Goal: Task Accomplishment & Management: Complete application form

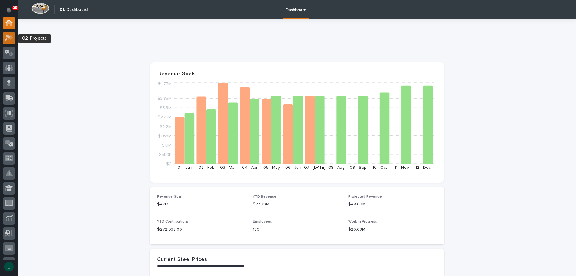
click at [11, 35] on icon at bounding box center [9, 38] width 9 height 7
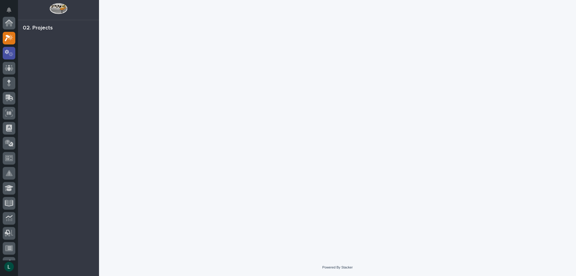
scroll to position [15, 0]
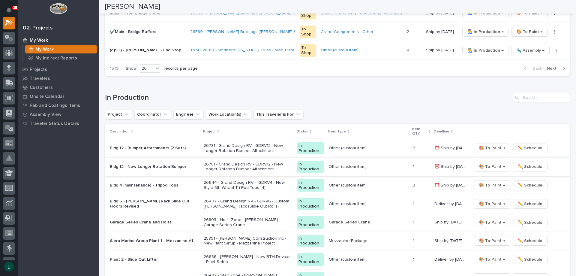
scroll to position [480, 0]
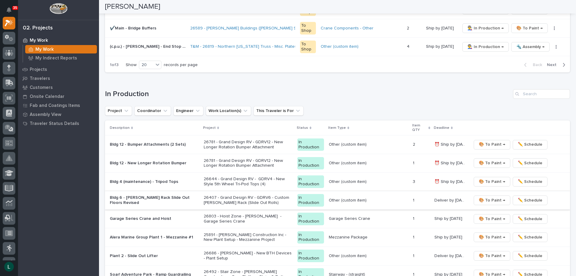
click at [483, 199] on span "🎨 To Paint →" at bounding box center [492, 200] width 26 height 7
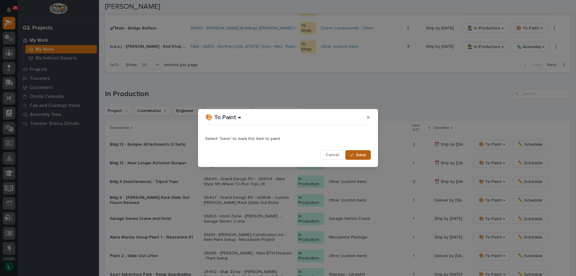
click at [351, 154] on icon "button" at bounding box center [352, 155] width 4 height 4
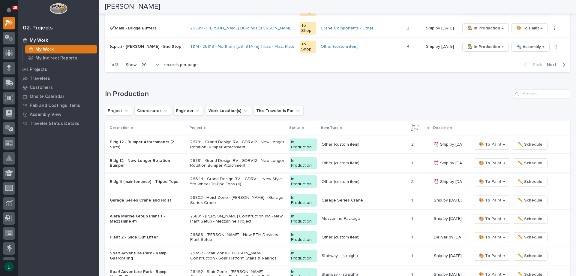
click at [492, 161] on span "🎨 To Paint →" at bounding box center [492, 162] width 26 height 7
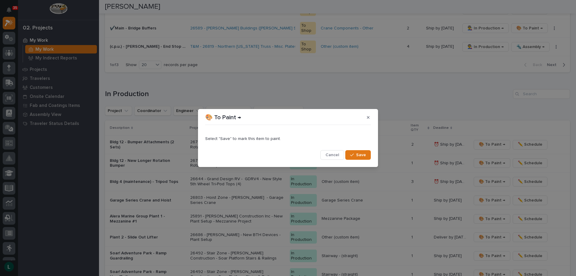
click at [361, 153] on span "Save" at bounding box center [361, 154] width 10 height 5
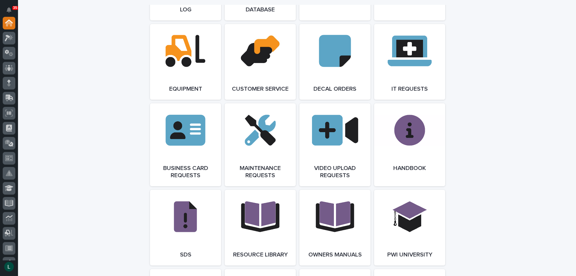
scroll to position [931, 0]
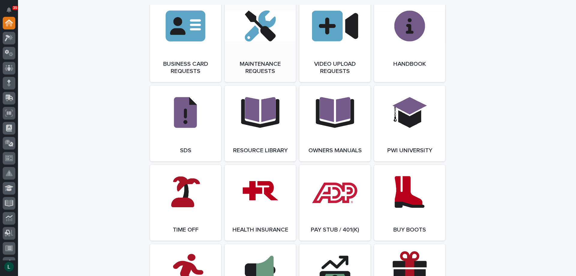
click at [260, 39] on link "Open Link" at bounding box center [260, 40] width 71 height 83
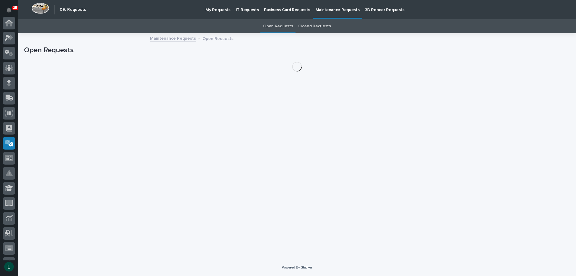
scroll to position [87, 0]
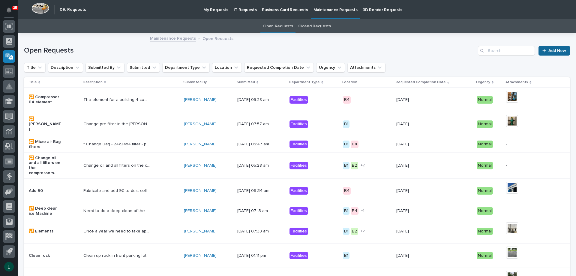
click at [554, 49] on span "Add New" at bounding box center [558, 51] width 18 height 4
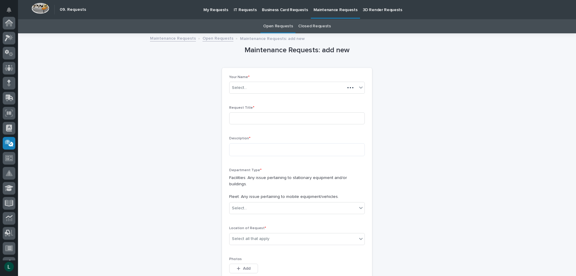
scroll to position [87, 0]
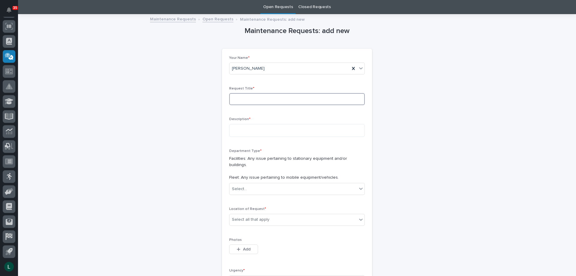
click at [290, 98] on input at bounding box center [297, 99] width 136 height 12
type input "air filters"
click at [297, 132] on textarea at bounding box center [297, 130] width 136 height 13
type textarea "**********"
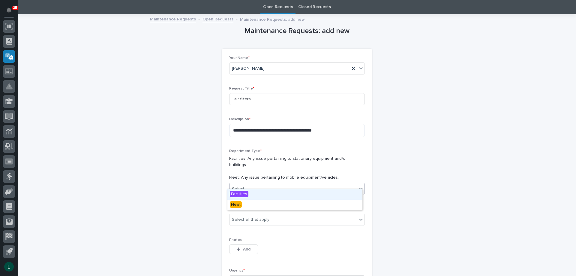
drag, startPoint x: 272, startPoint y: 178, endPoint x: 276, endPoint y: 180, distance: 4.4
click at [274, 184] on div "Select..." at bounding box center [294, 189] width 128 height 10
click at [270, 193] on div "Facilities" at bounding box center [295, 194] width 135 height 11
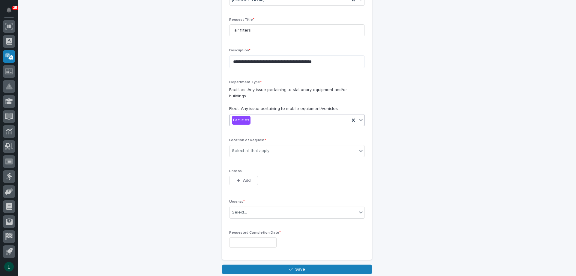
scroll to position [109, 0]
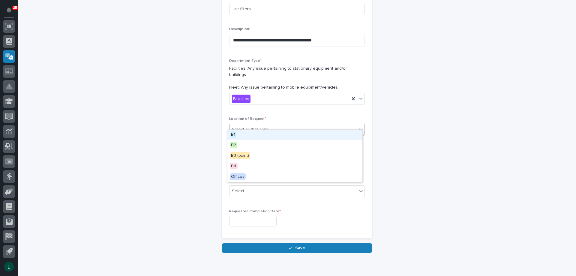
click at [293, 124] on div "Select all that apply" at bounding box center [297, 130] width 136 height 12
click at [274, 131] on div "B1" at bounding box center [295, 135] width 135 height 11
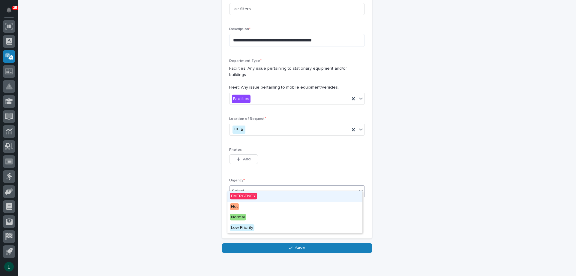
click at [273, 186] on div "Select..." at bounding box center [294, 191] width 128 height 10
click at [262, 205] on div "Hot" at bounding box center [295, 207] width 135 height 11
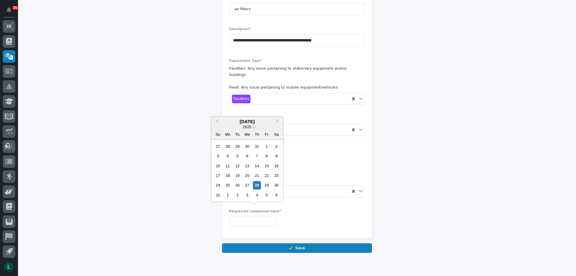
click at [265, 216] on input "text" at bounding box center [252, 221] width 47 height 11
drag, startPoint x: 237, startPoint y: 191, endPoint x: 240, endPoint y: 193, distance: 3.7
click at [238, 191] on div "2" at bounding box center [238, 195] width 8 height 8
type input "**********"
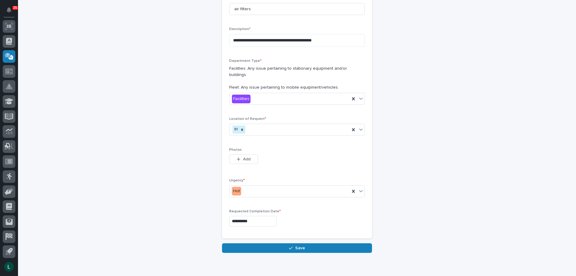
click at [282, 243] on button "Save" at bounding box center [297, 248] width 150 height 10
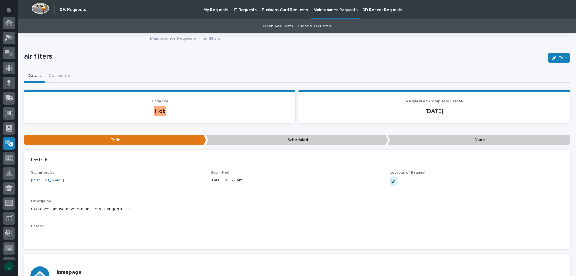
scroll to position [87, 0]
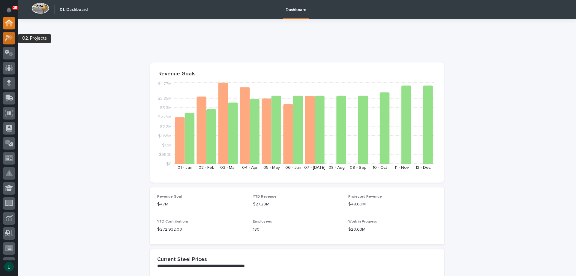
click at [8, 38] on icon at bounding box center [7, 38] width 5 height 7
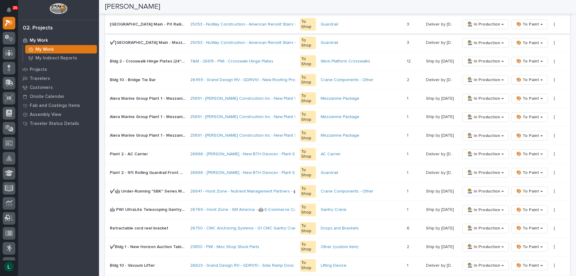
scroll to position [150, 0]
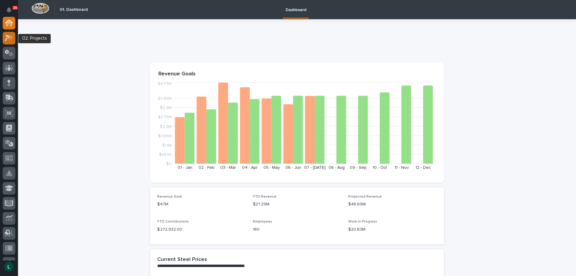
click at [7, 37] on icon at bounding box center [9, 38] width 9 height 7
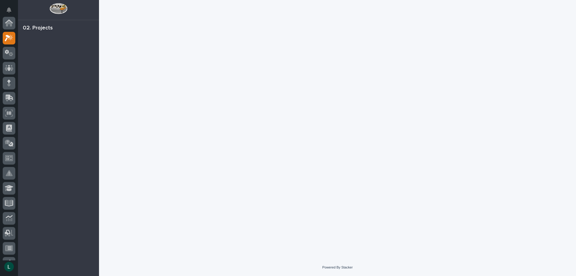
scroll to position [15, 0]
